Goal: Transaction & Acquisition: Subscribe to service/newsletter

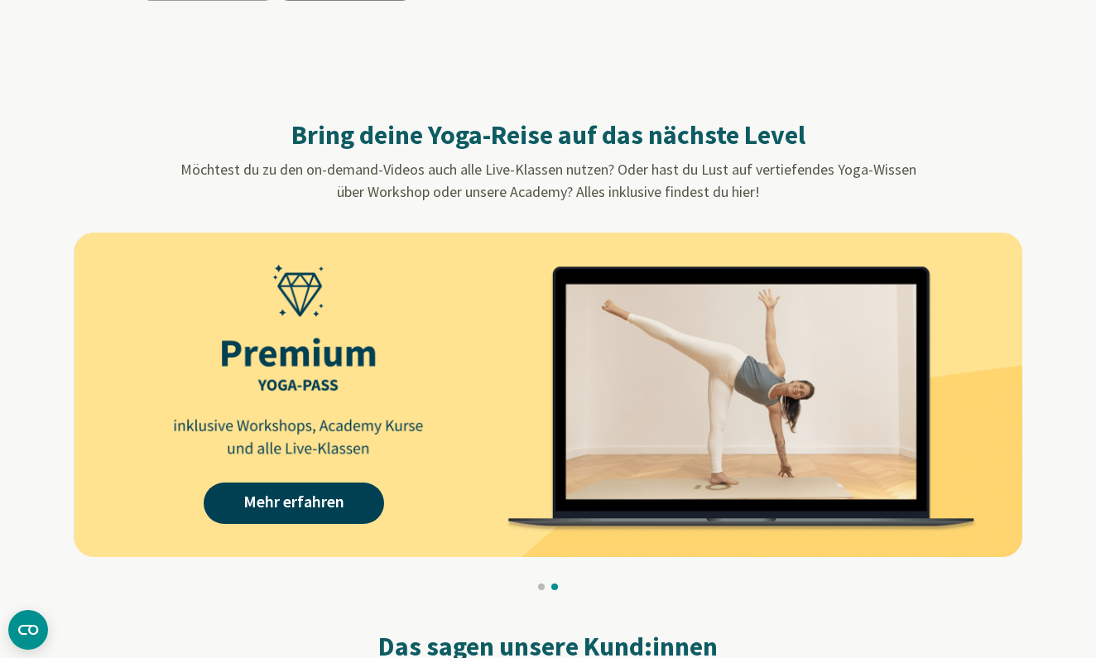
scroll to position [1281, 0]
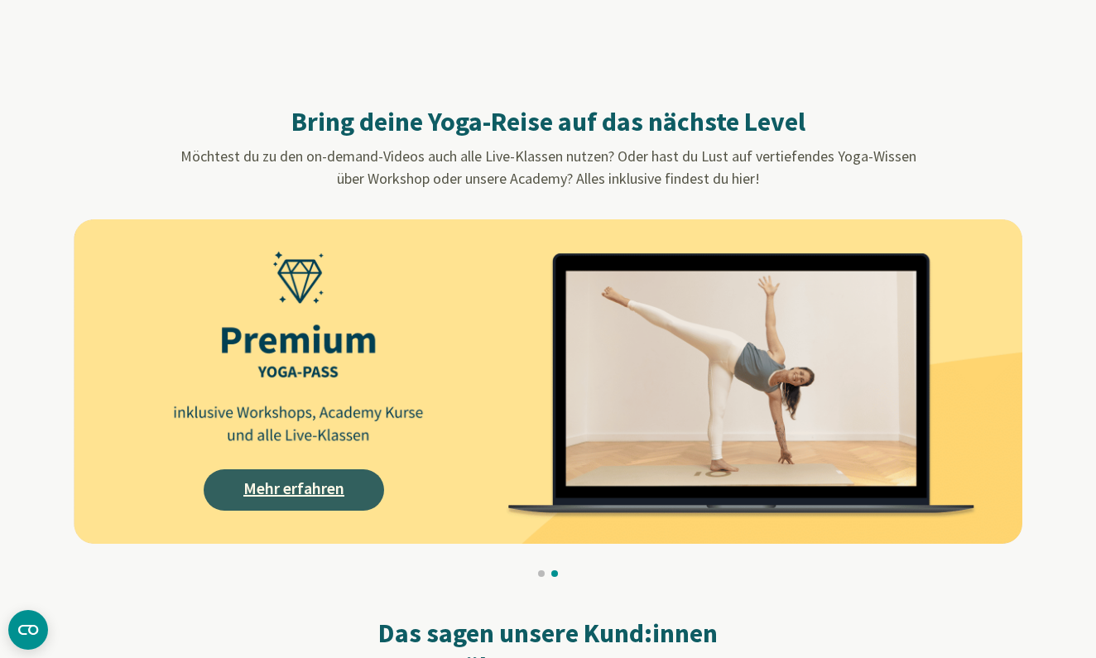
click at [272, 492] on link "Mehr erfahren" at bounding box center [294, 489] width 180 height 41
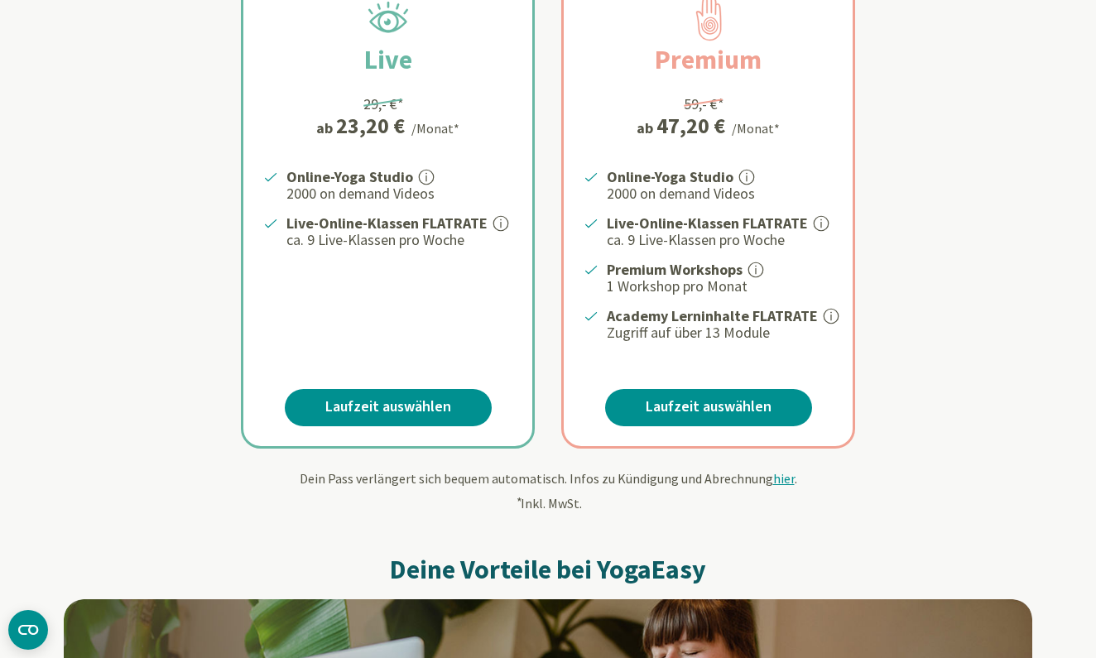
scroll to position [247, 0]
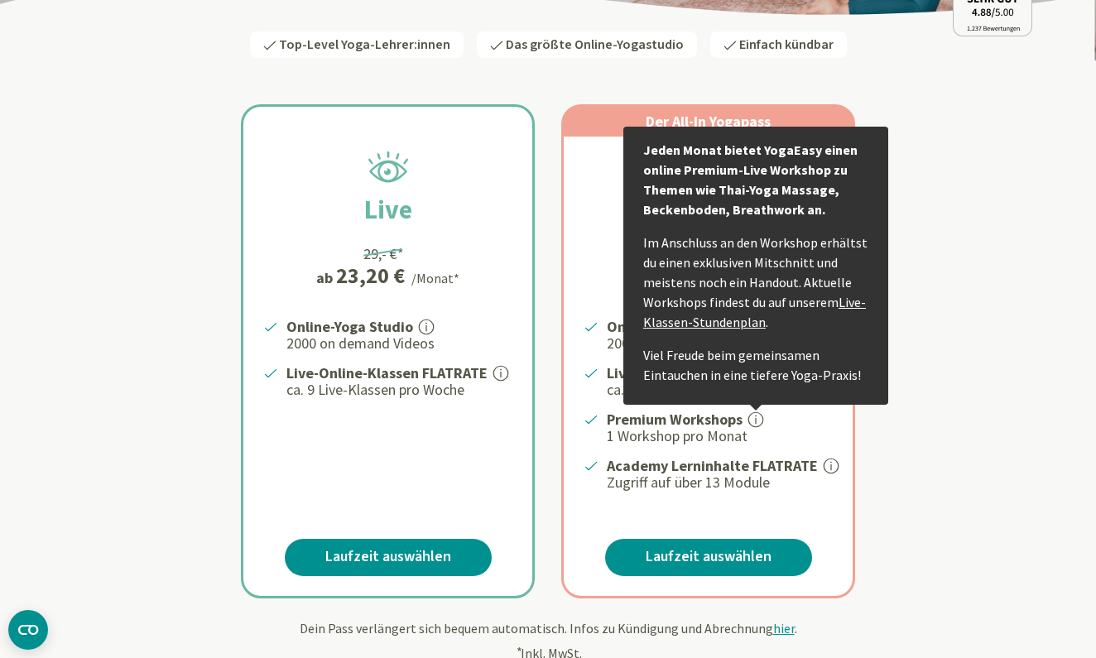
click at [708, 319] on link "Live-Klassen-Stundenplan" at bounding box center [754, 312] width 223 height 36
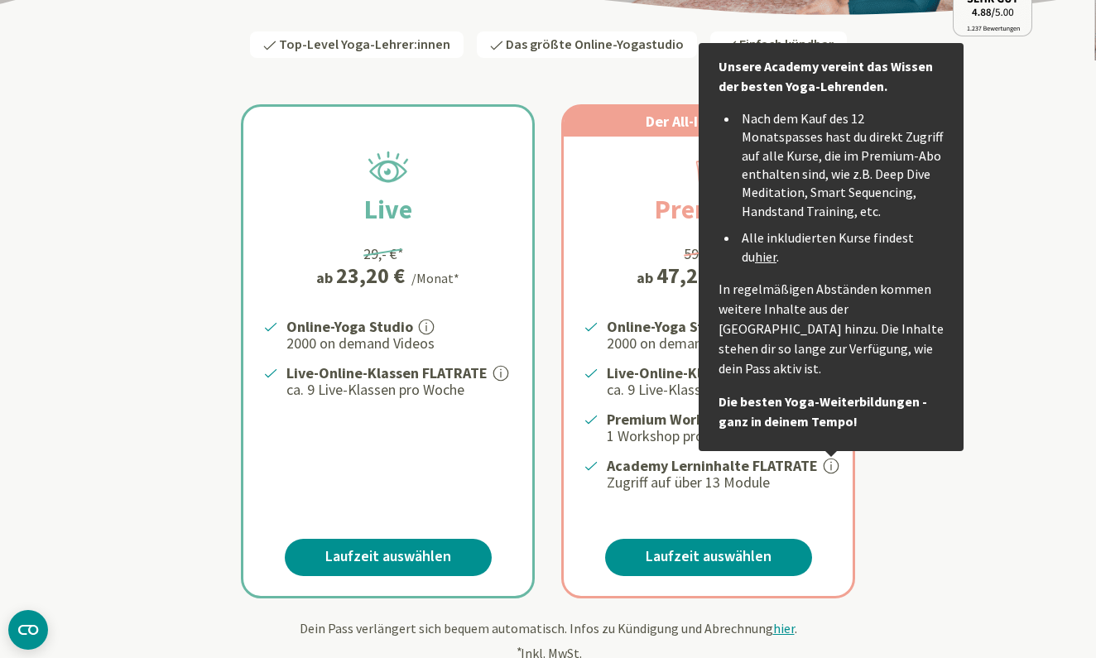
click at [755, 252] on link "hier" at bounding box center [766, 256] width 22 height 17
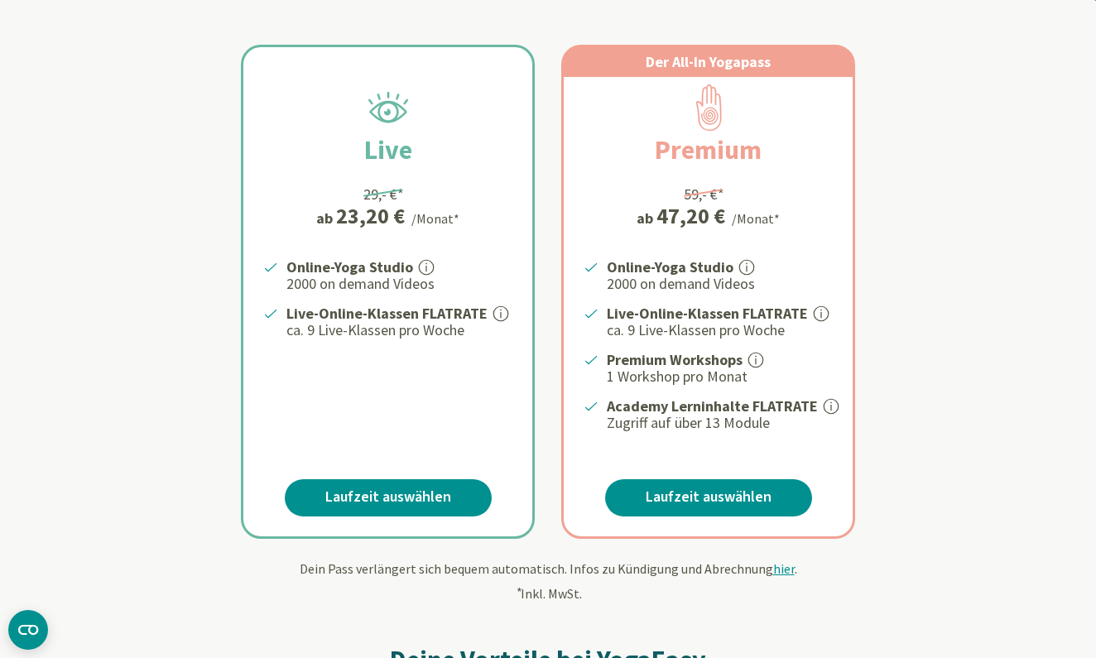
scroll to position [255, 0]
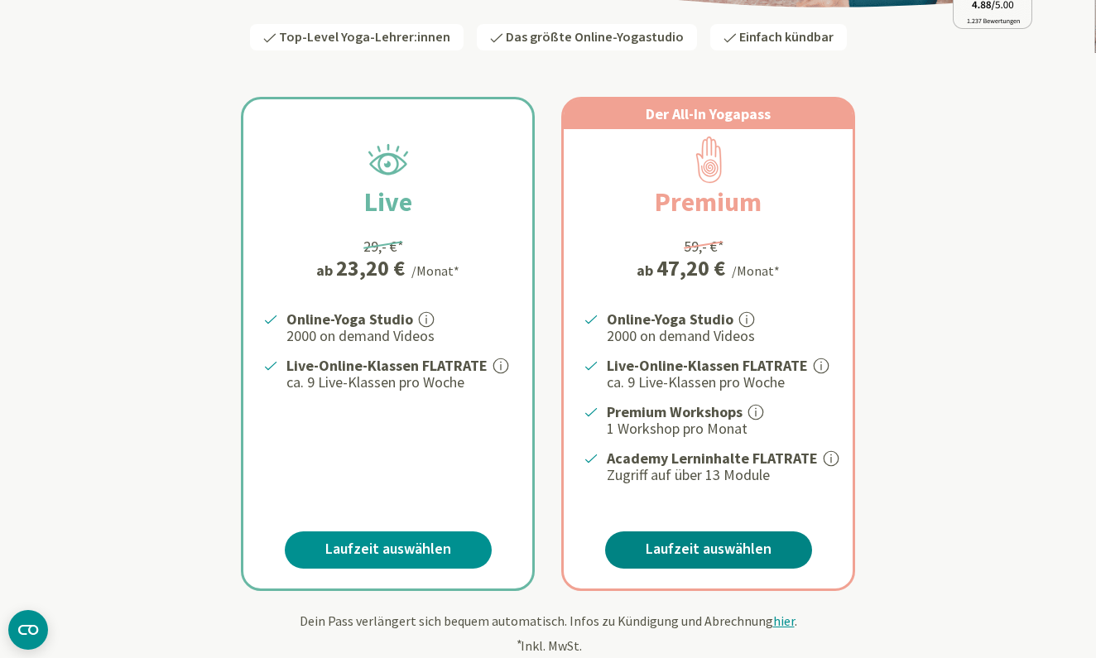
click at [682, 538] on link "Laufzeit auswählen" at bounding box center [708, 549] width 207 height 37
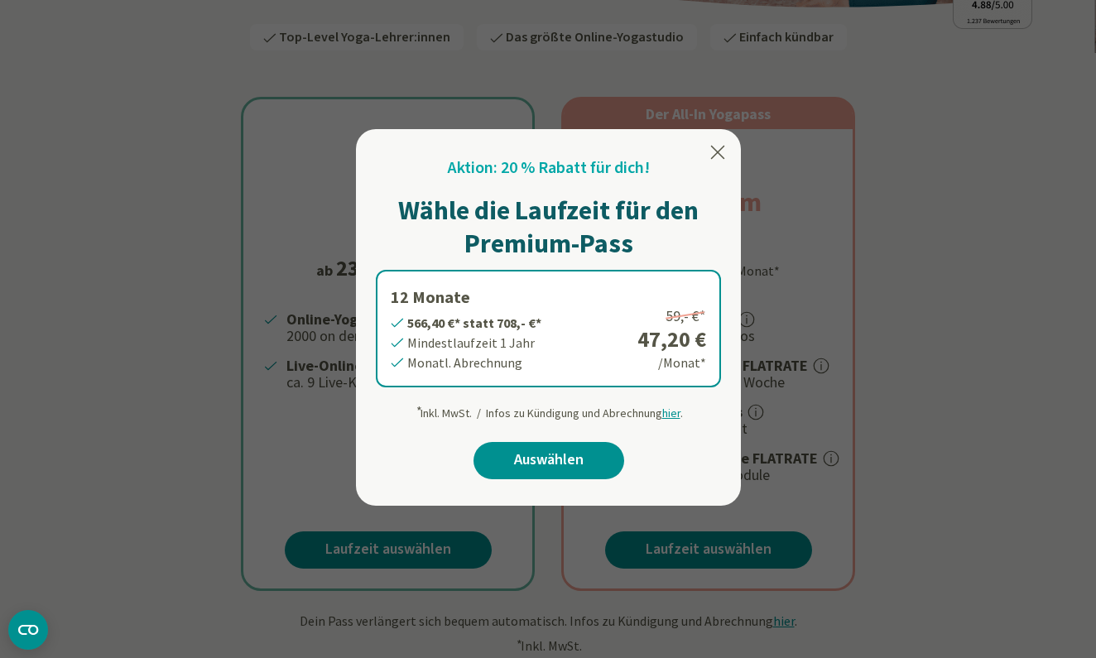
click at [723, 142] on icon at bounding box center [718, 152] width 20 height 20
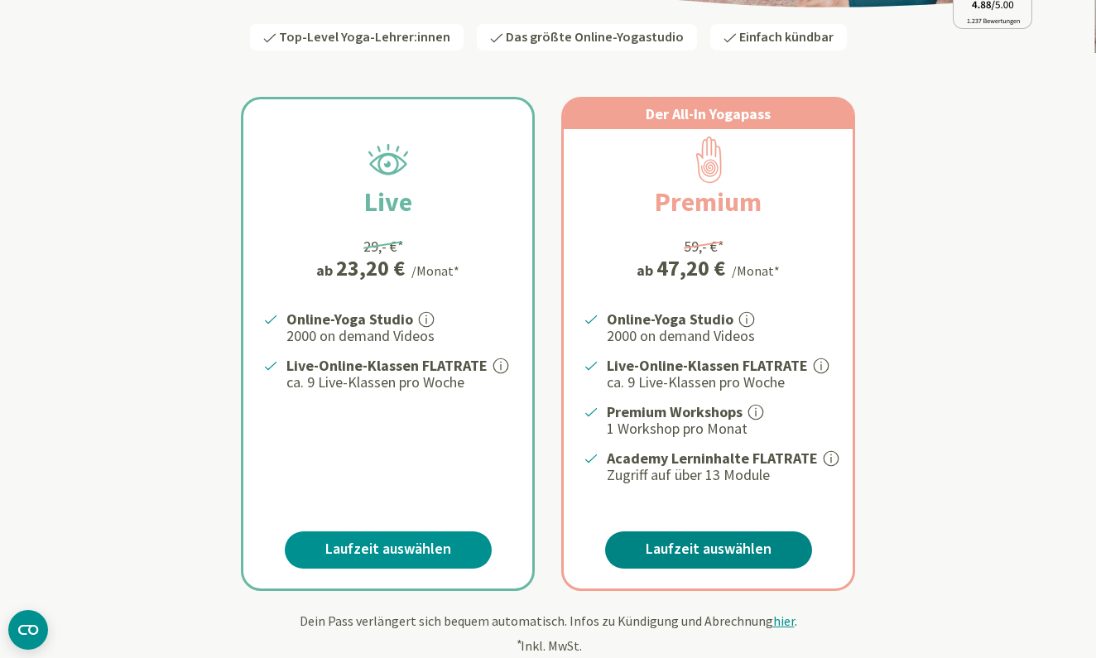
click at [660, 539] on link "Laufzeit auswählen" at bounding box center [708, 549] width 207 height 37
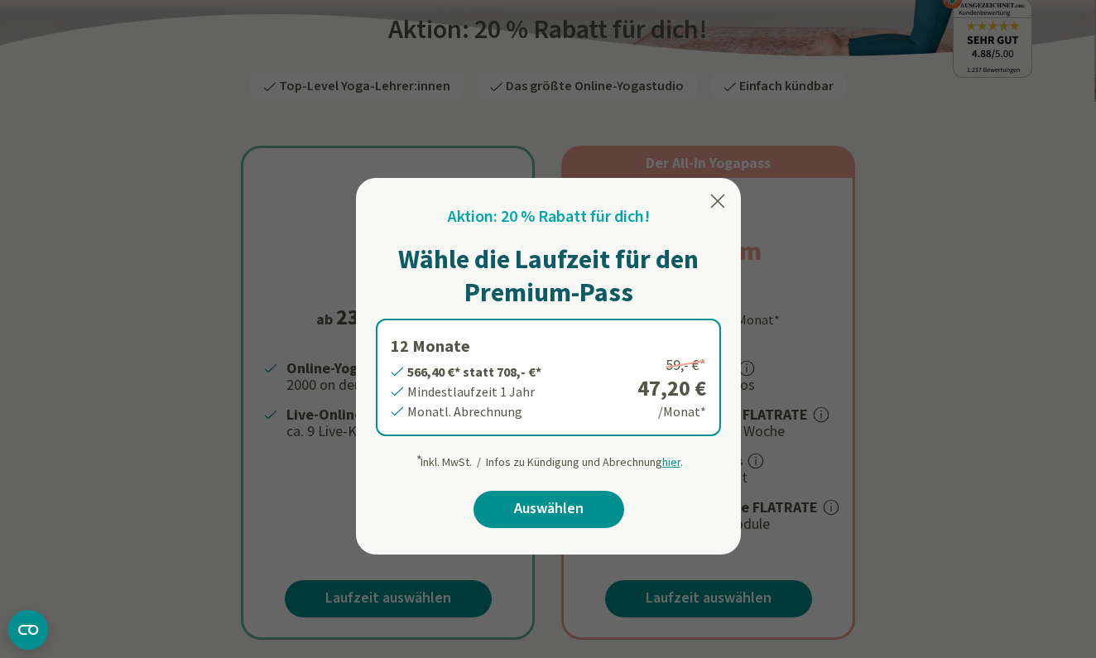
scroll to position [209, 0]
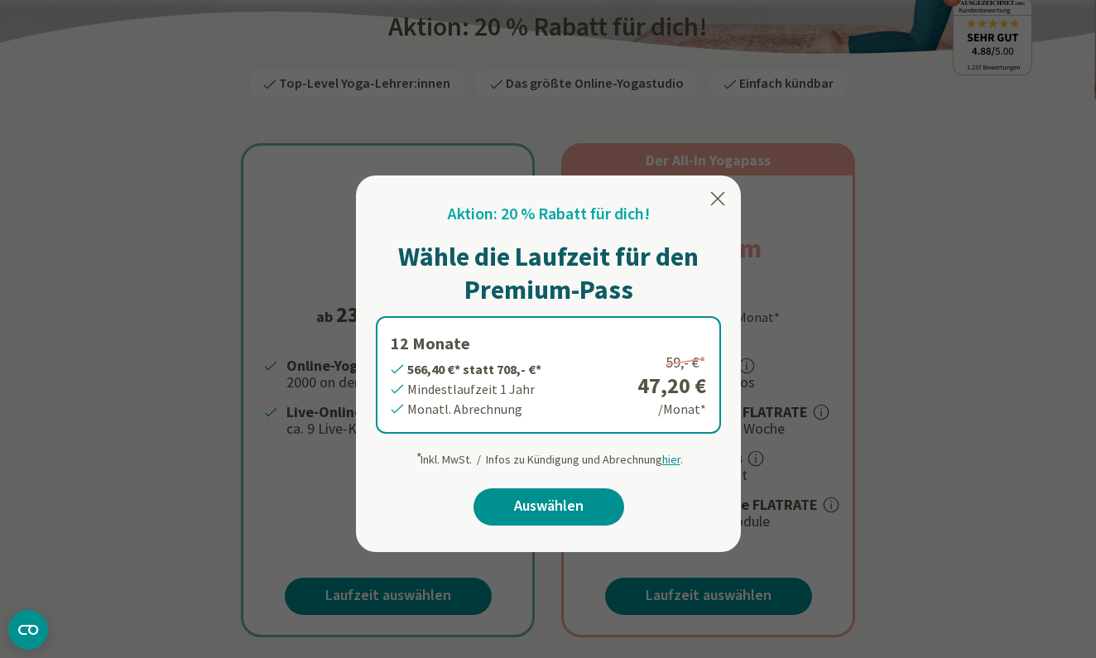
click at [780, 299] on div at bounding box center [548, 329] width 1096 height 658
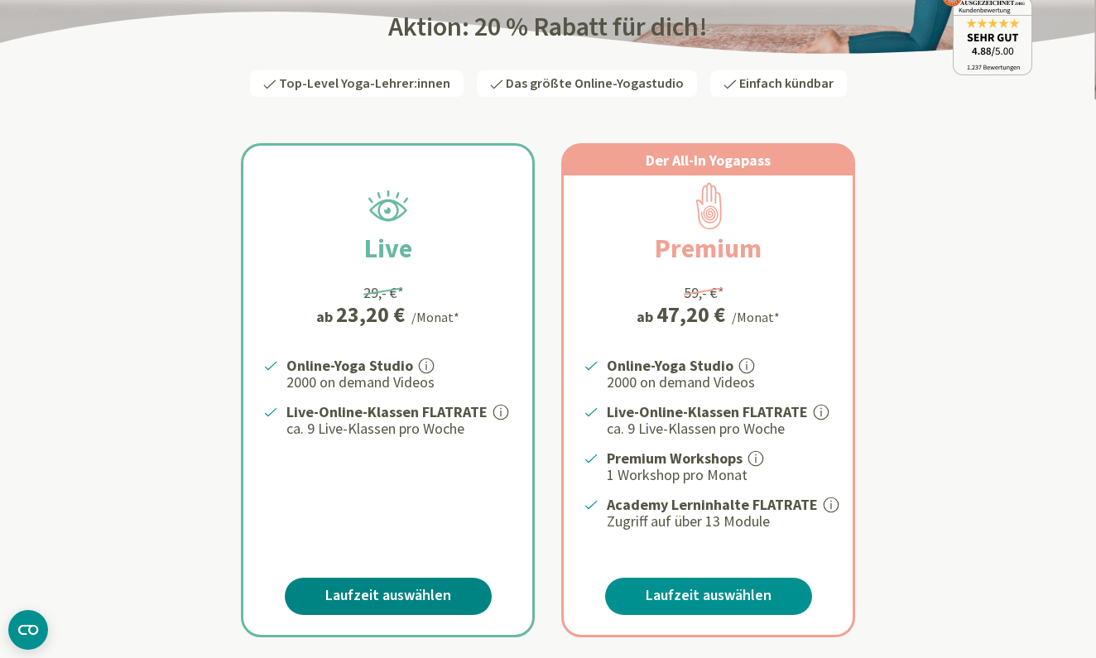
click at [404, 596] on link "Laufzeit auswählen" at bounding box center [388, 596] width 207 height 37
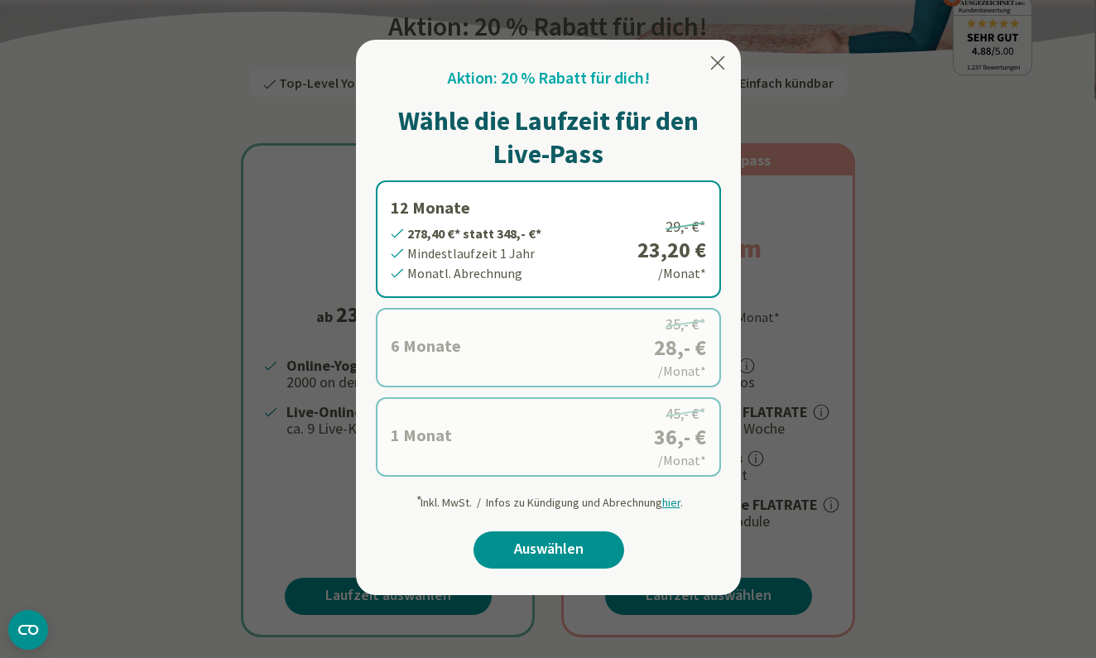
click at [762, 337] on div at bounding box center [548, 329] width 1096 height 658
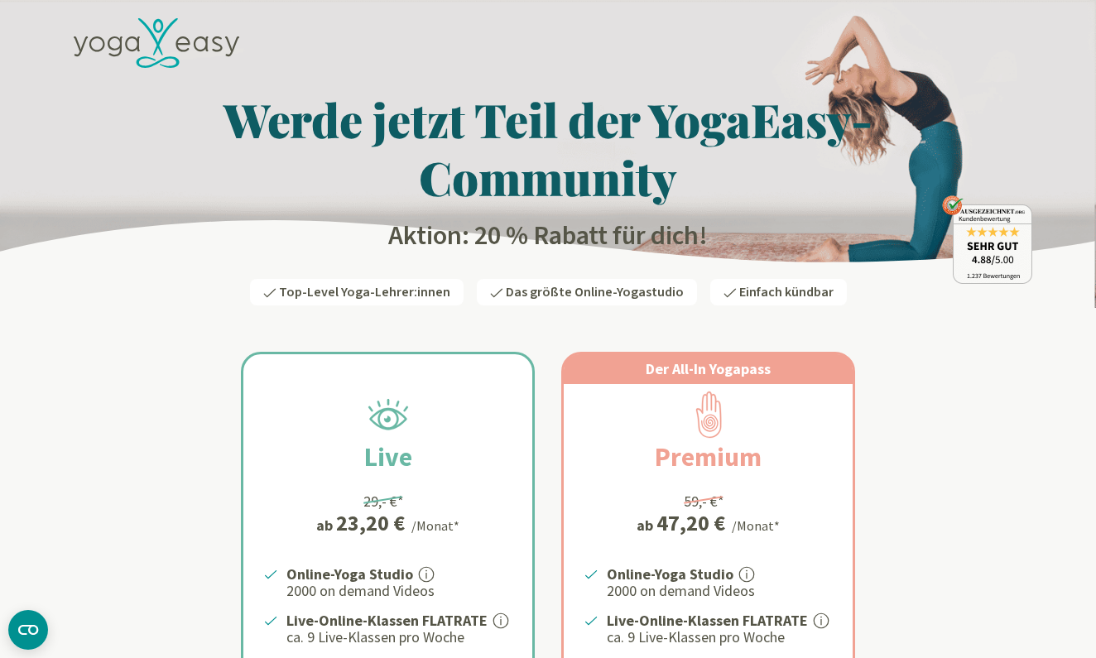
scroll to position [0, 0]
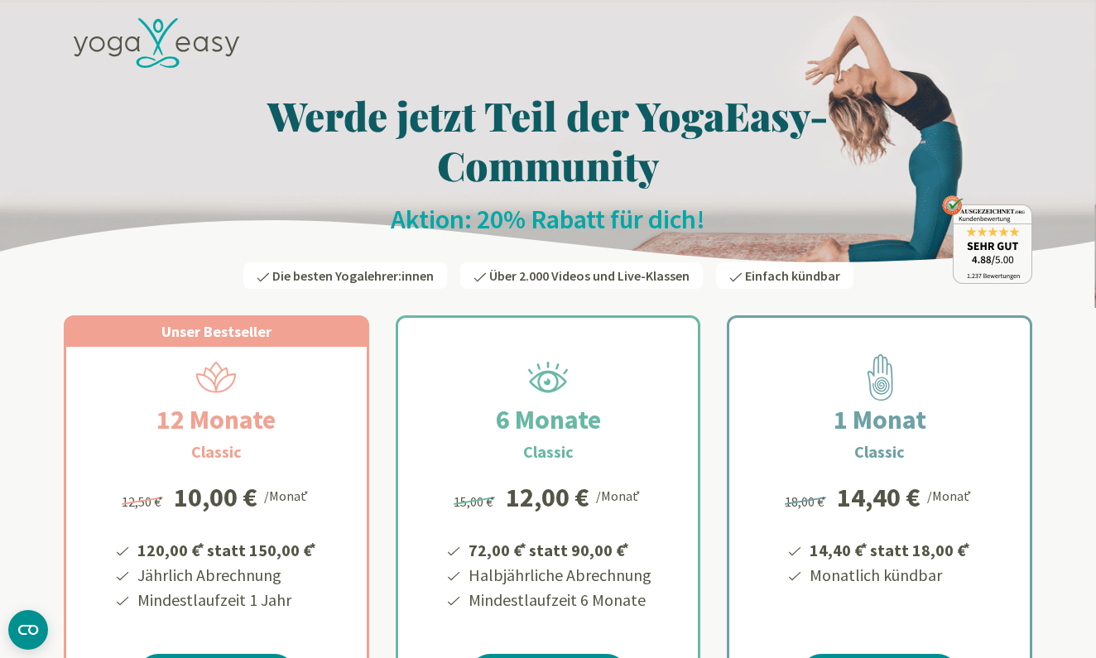
scroll to position [103, 0]
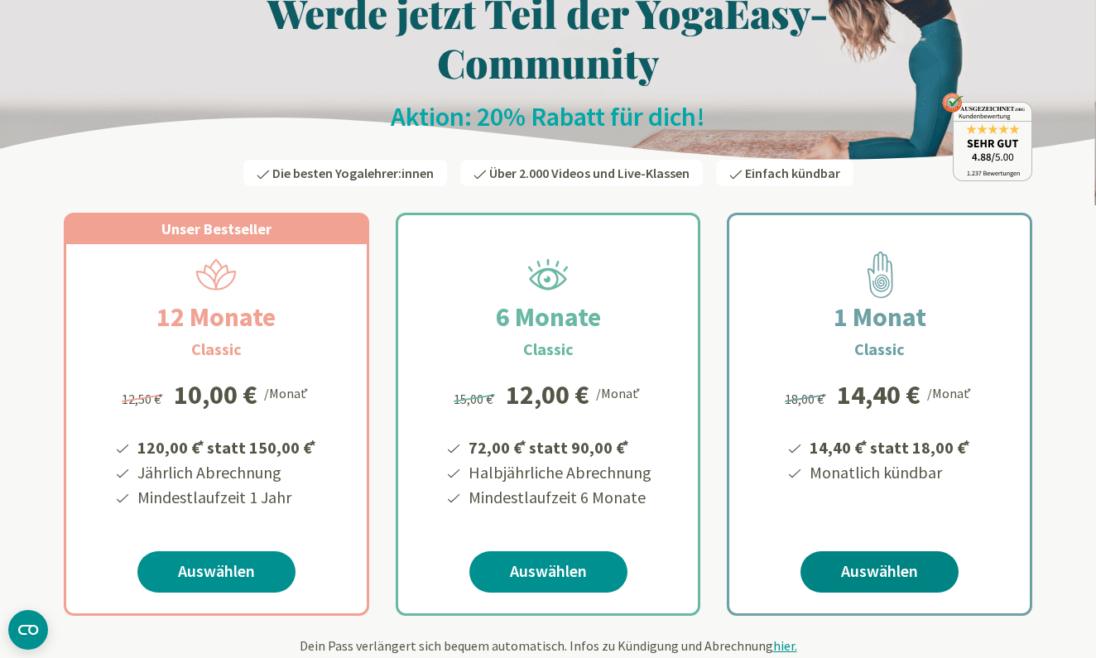
click at [886, 569] on link "Auswählen" at bounding box center [879, 571] width 158 height 41
